Goal: Transaction & Acquisition: Purchase product/service

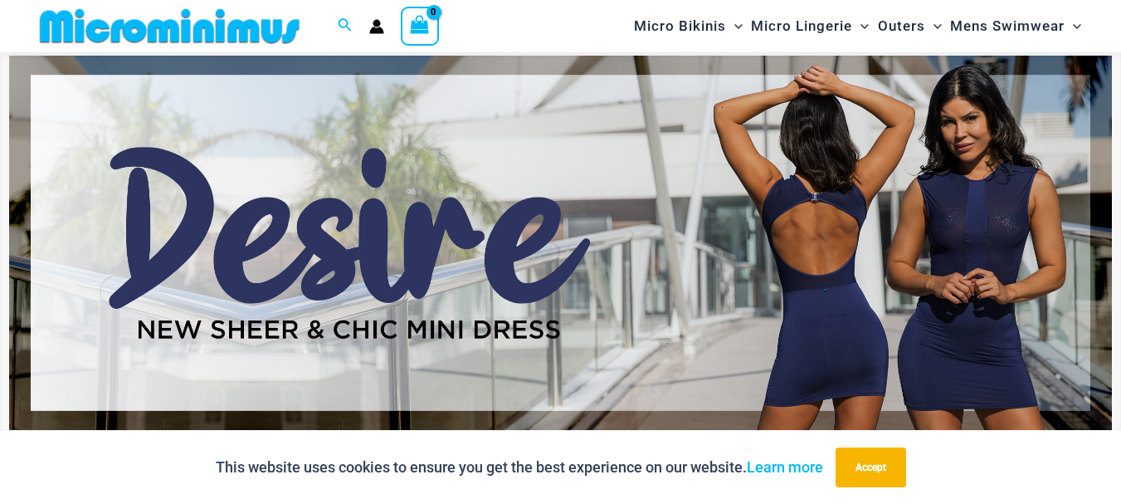
scroll to position [68, 0]
click at [873, 461] on button "Accept" at bounding box center [871, 467] width 71 height 40
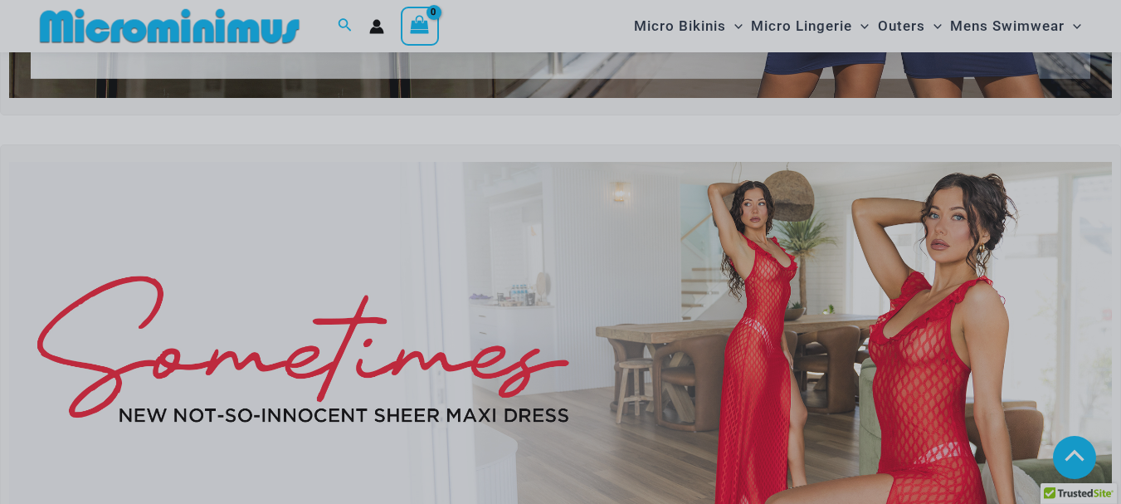
scroll to position [483, 0]
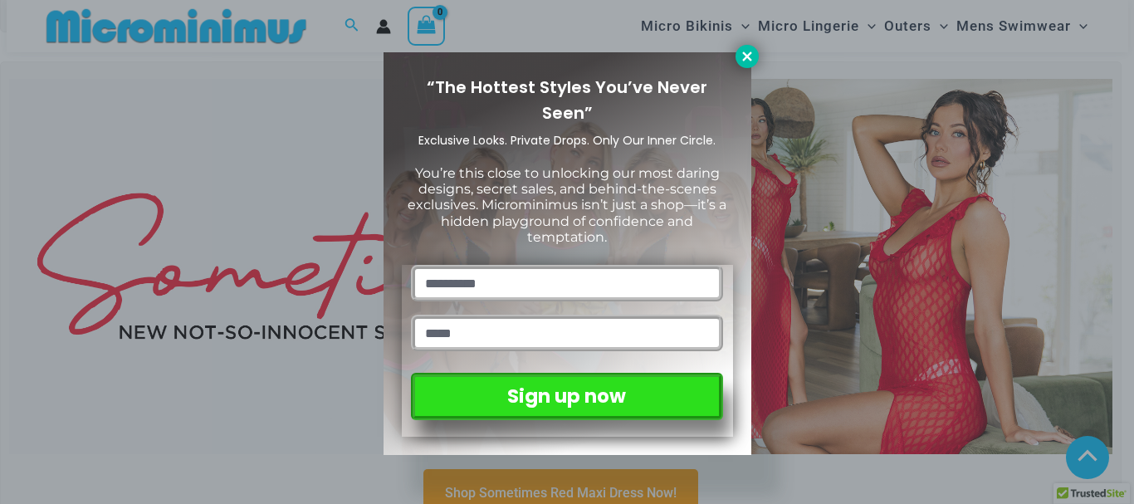
click at [748, 54] on icon at bounding box center [746, 55] width 9 height 9
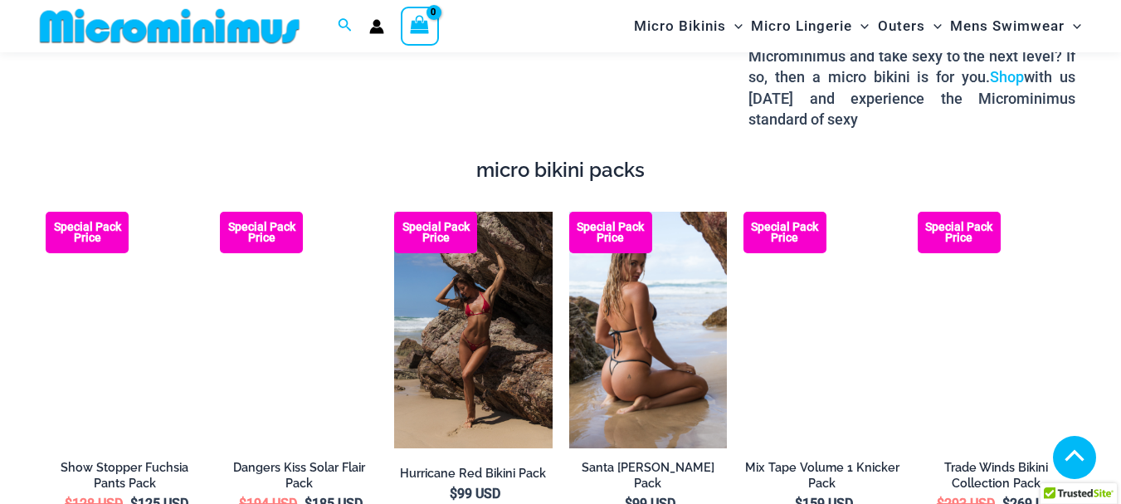
scroll to position [2641, 0]
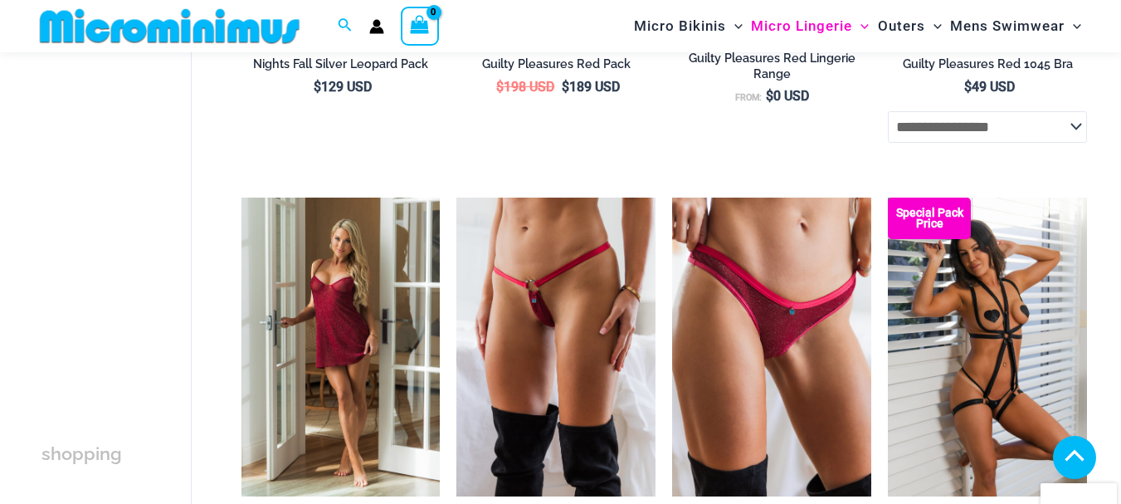
scroll to position [648, 0]
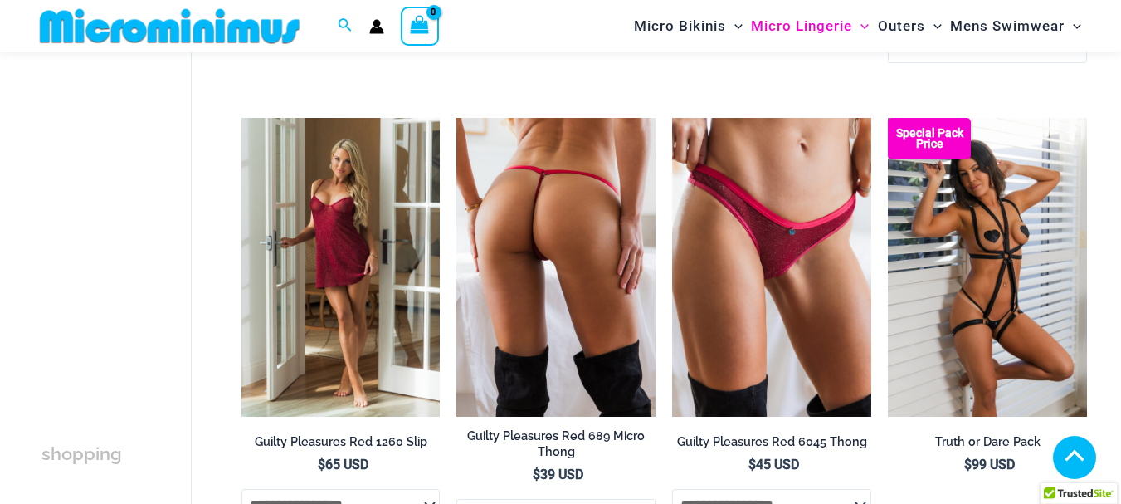
click at [576, 228] on img at bounding box center [556, 267] width 199 height 299
